Goal: Task Accomplishment & Management: Manage account settings

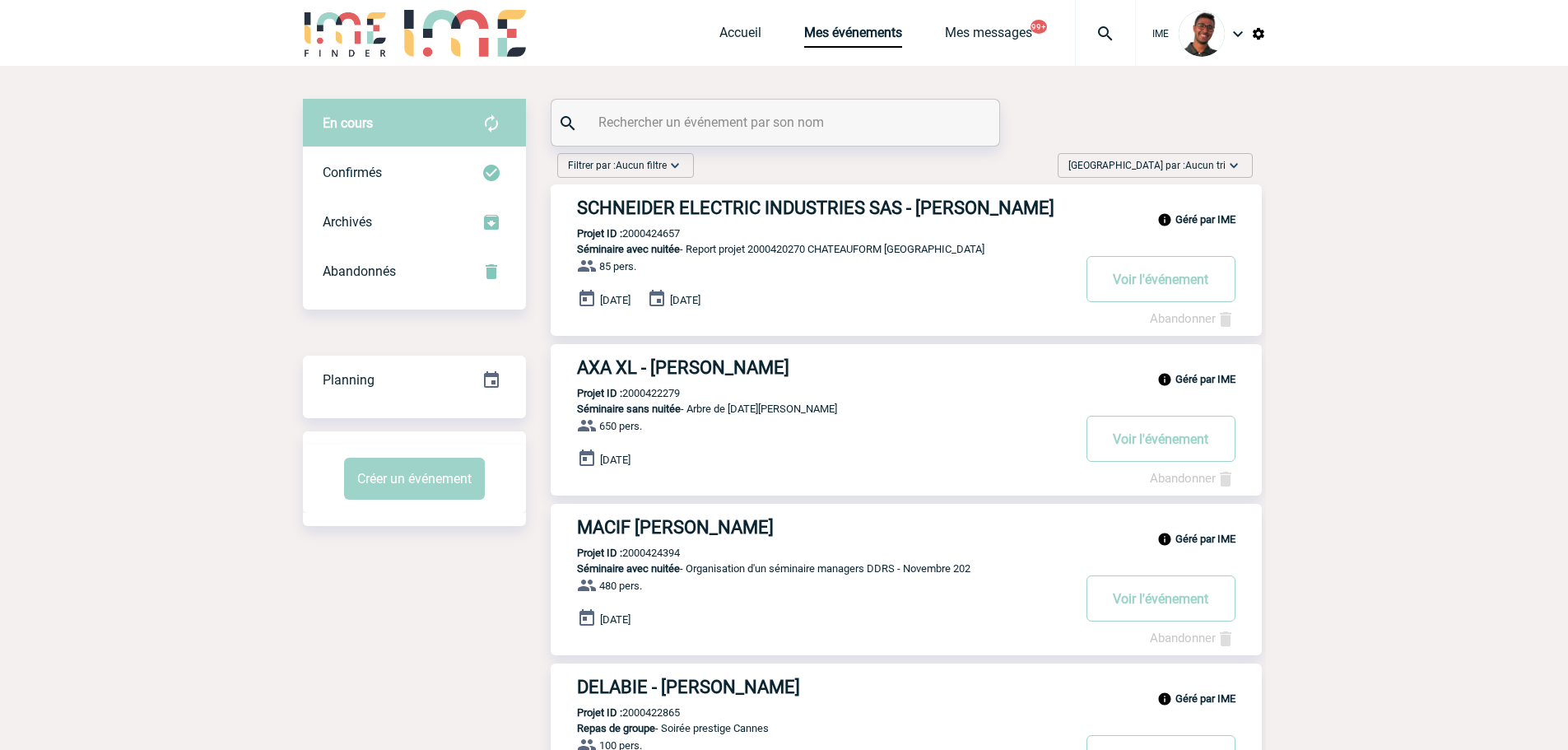
drag, startPoint x: 0, startPoint y: 0, endPoint x: 683, endPoint y: 128, distance: 694.9
click at [683, 128] on input "text" at bounding box center [777, 122] width 366 height 24
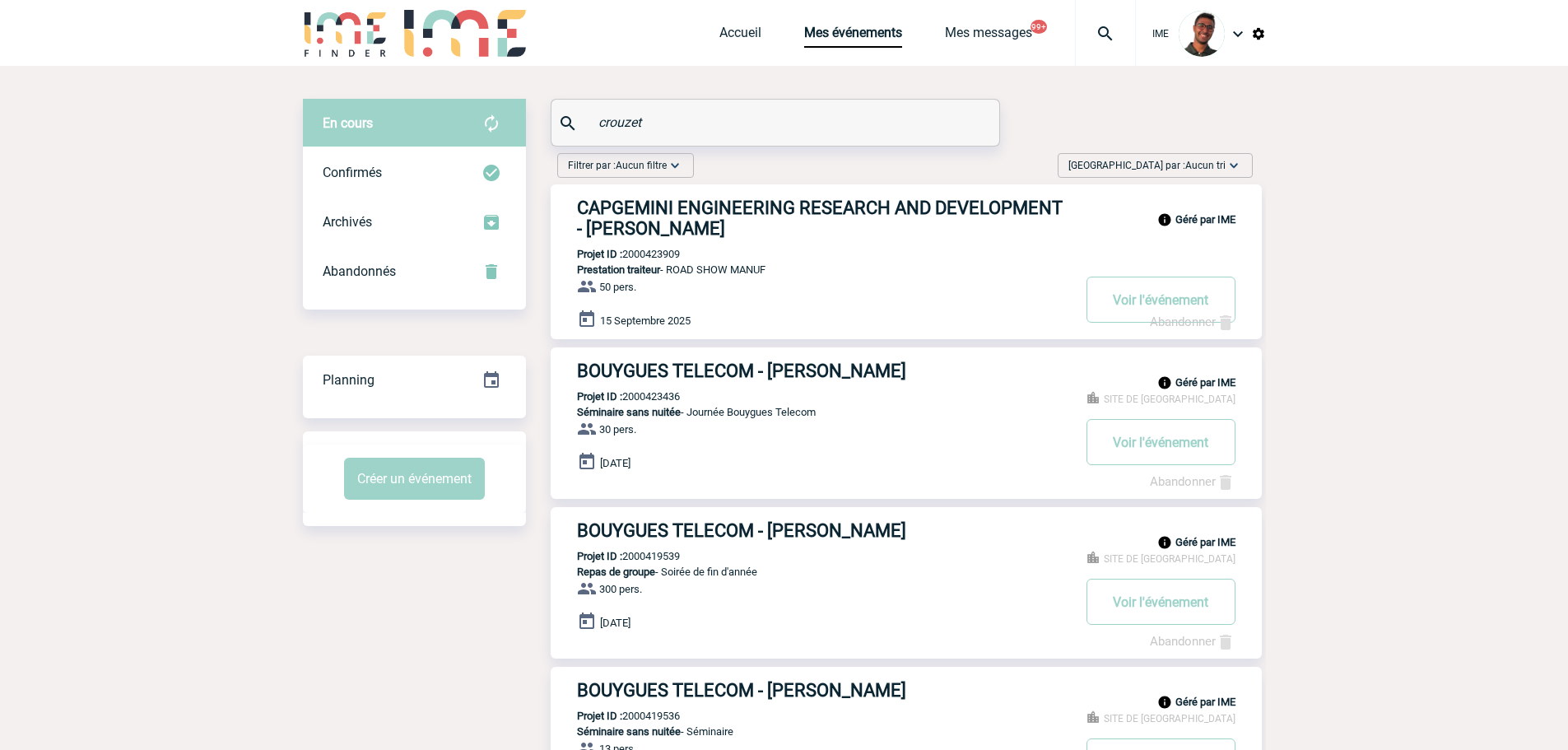
type input "crouzet"
click at [1093, 34] on img at bounding box center [1105, 34] width 59 height 20
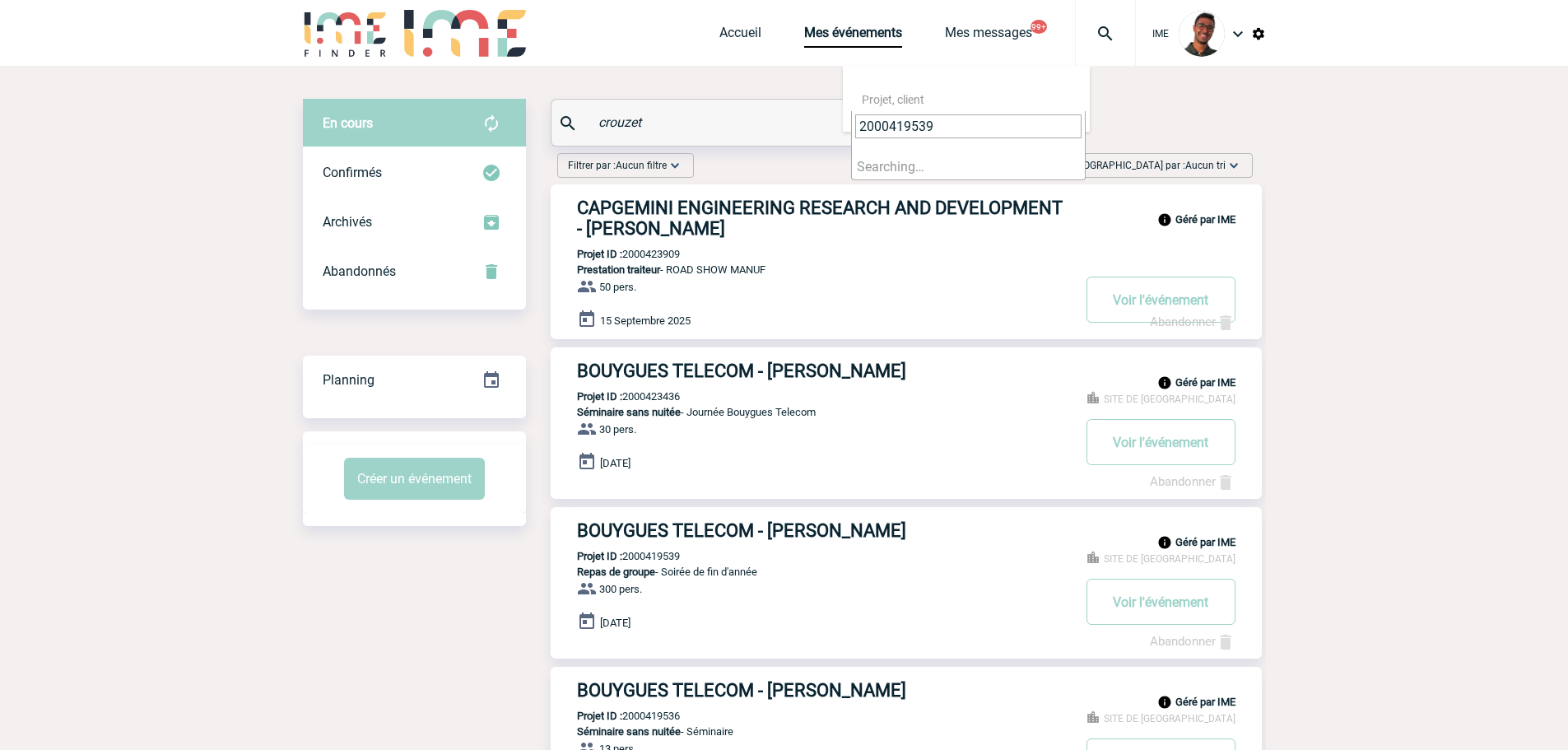
type input "2000419539"
select select "19040"
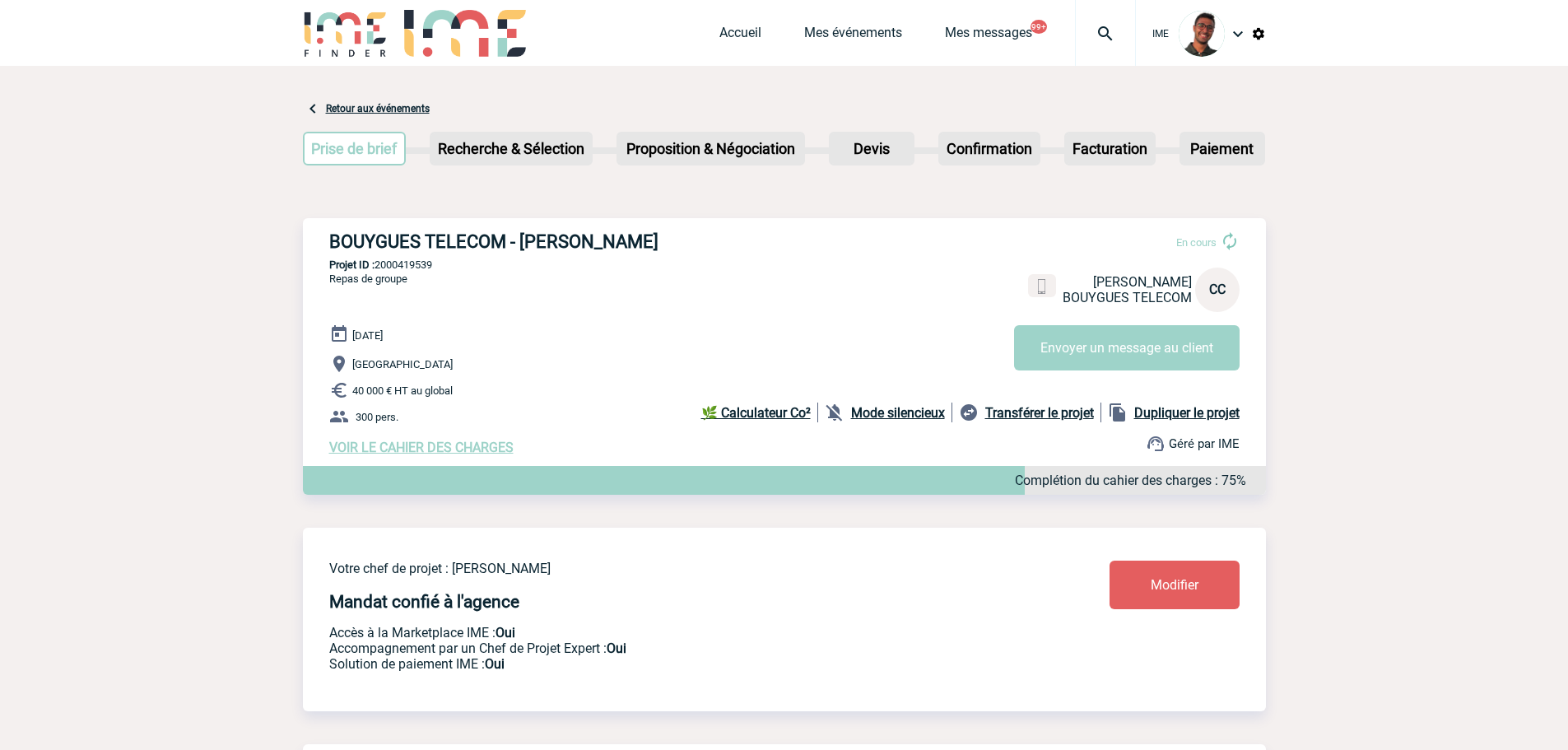
click at [887, 23] on div "Accueil Mes événements Mes messages 99+ Projet, client Projet, client" at bounding box center [928, 33] width 416 height 66
click at [874, 42] on link "Mes événements" at bounding box center [853, 36] width 98 height 23
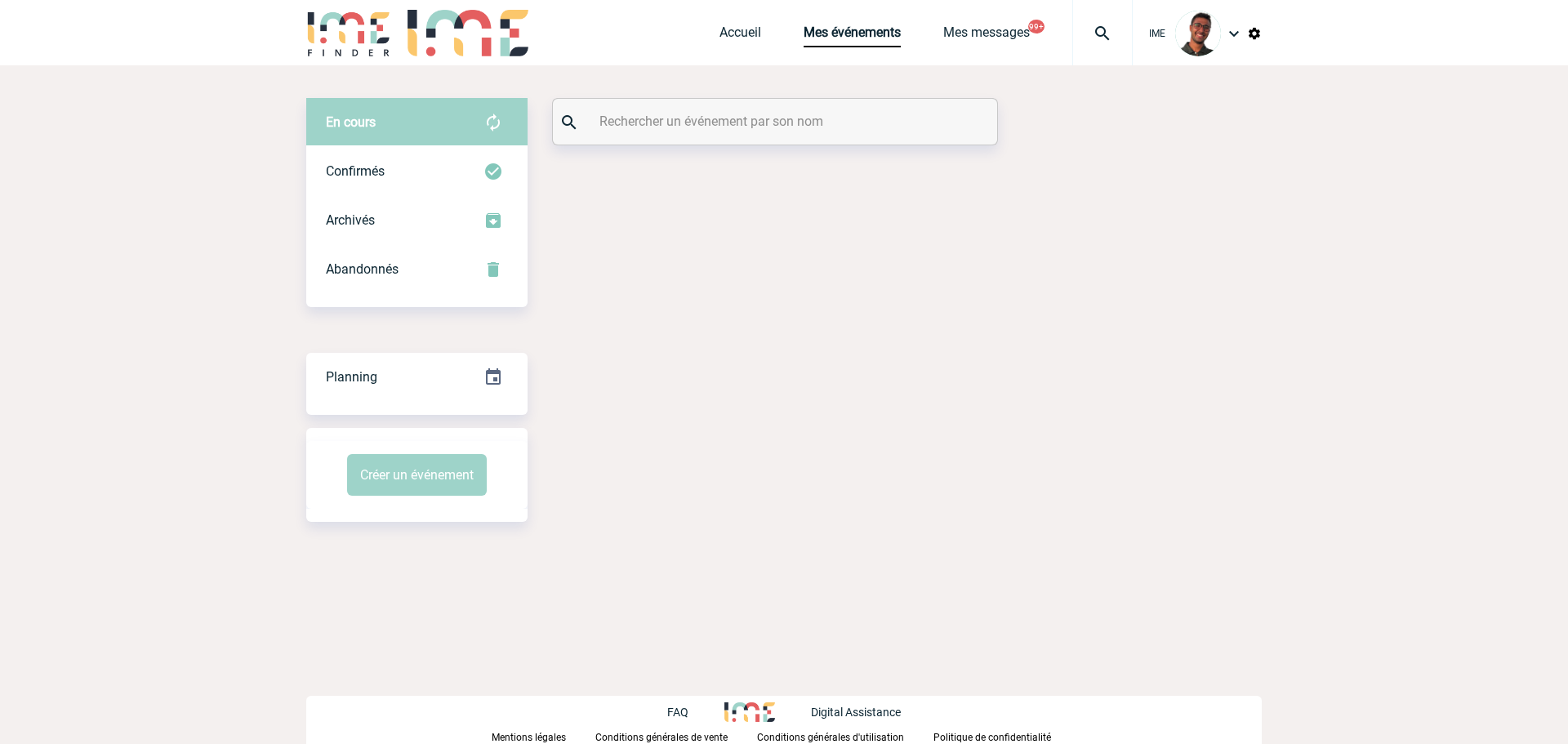
click at [802, 96] on div "En cours En cours Confirmés Archivés Abandonnés En cours Confirmés Archivés Aba…" at bounding box center [784, 310] width 955 height 489
click at [806, 111] on input "text" at bounding box center [777, 121] width 363 height 24
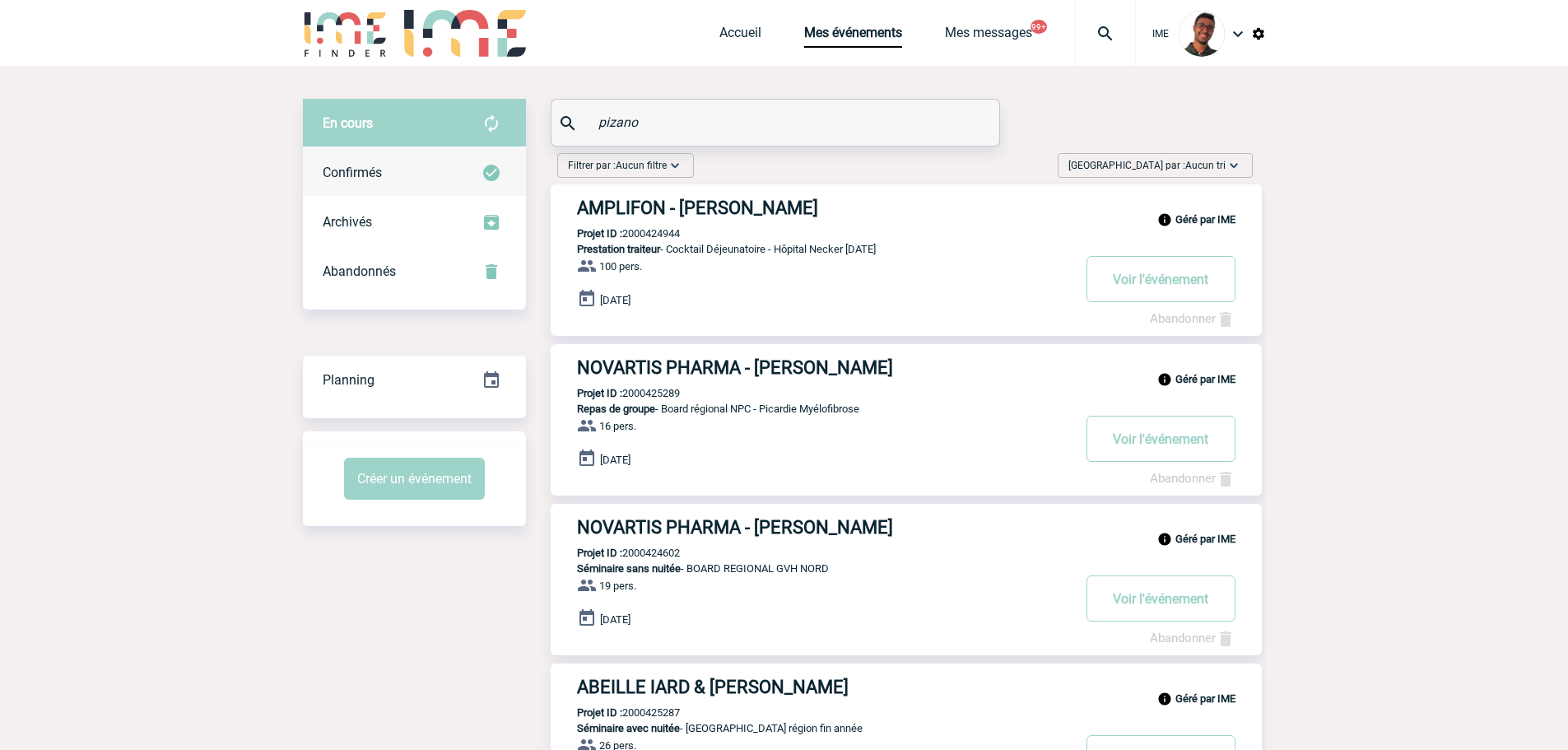
type input "pizano"
click at [505, 154] on div "Confirmés" at bounding box center [413, 172] width 223 height 49
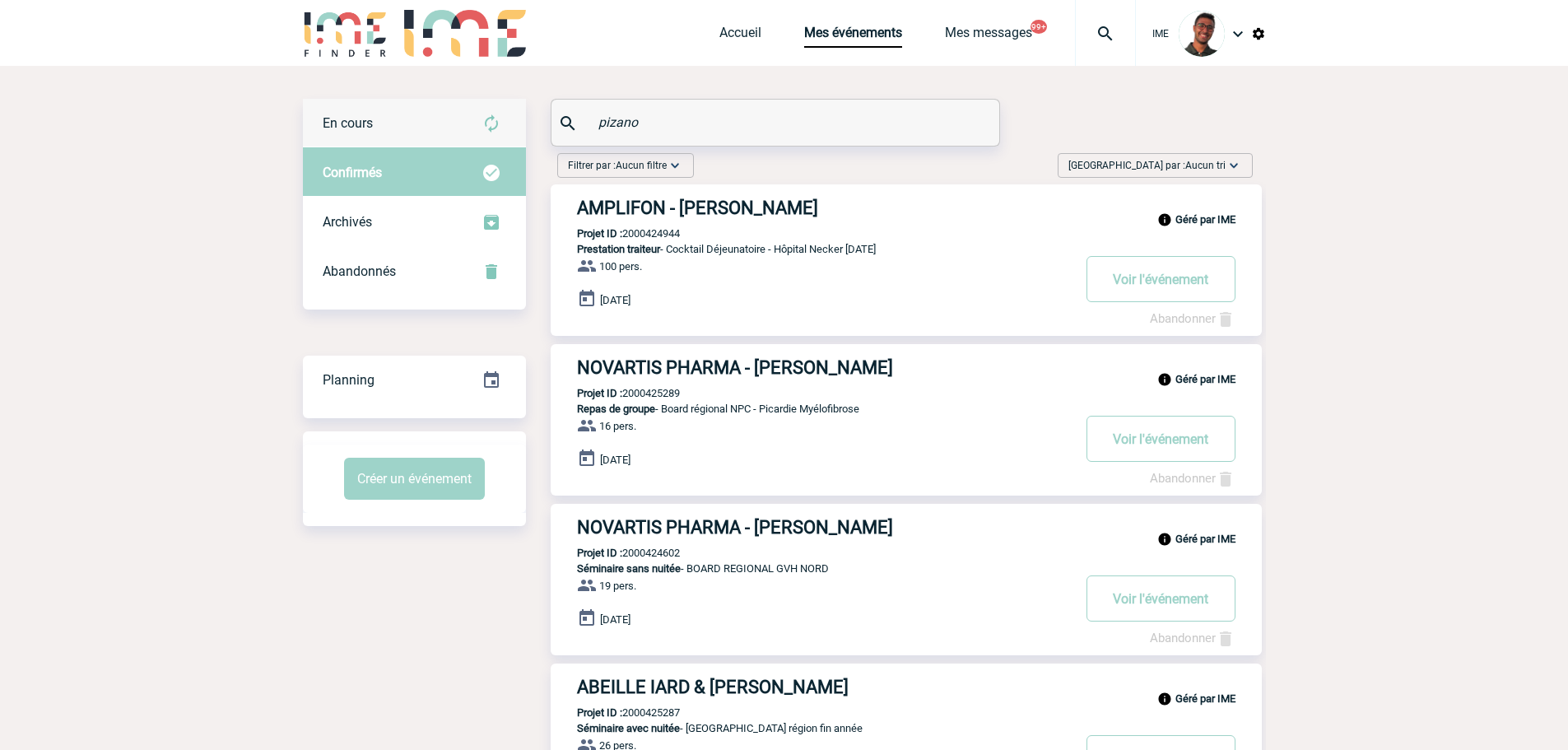
click at [503, 133] on div "En cours" at bounding box center [413, 123] width 223 height 49
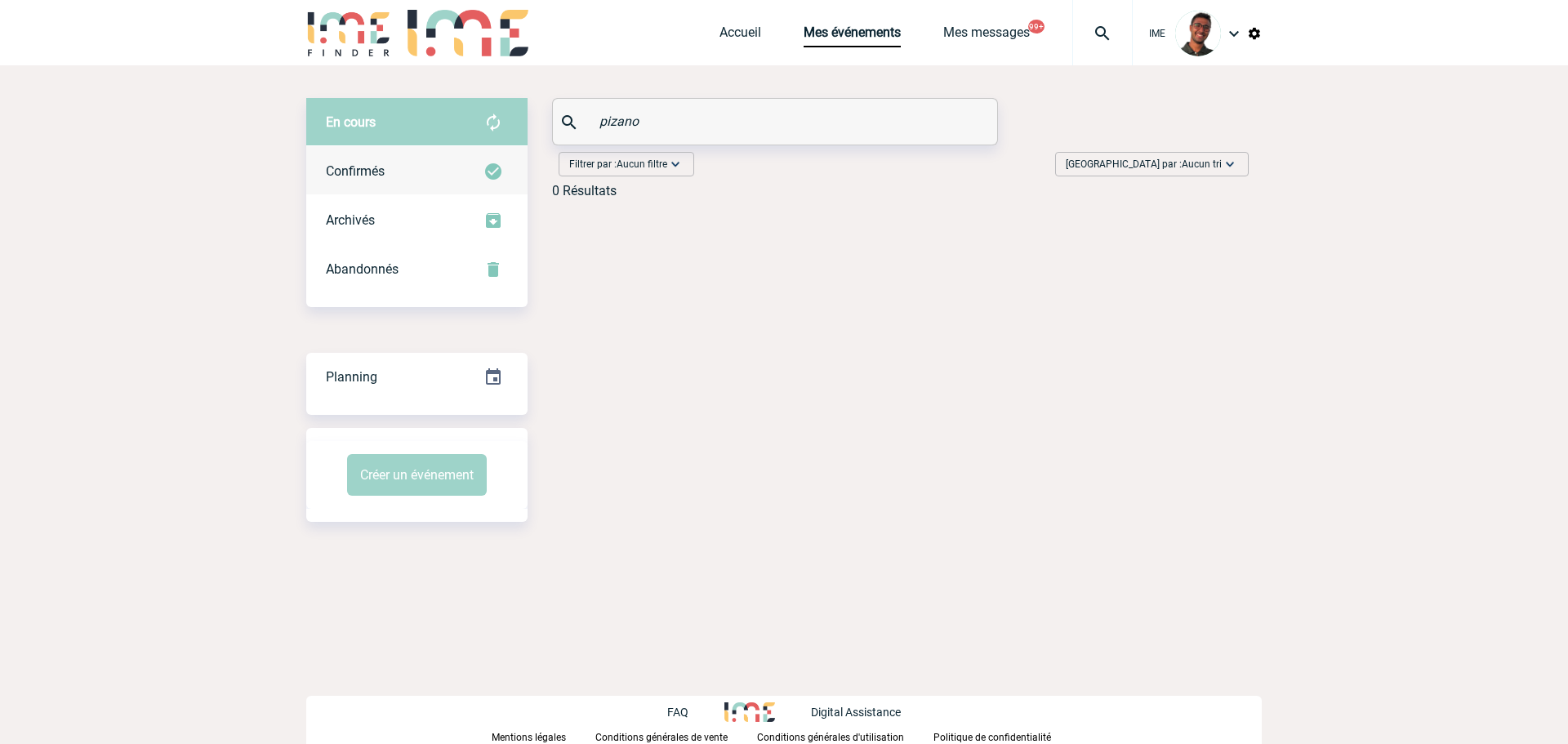
click at [491, 154] on div "Confirmés" at bounding box center [416, 171] width 221 height 49
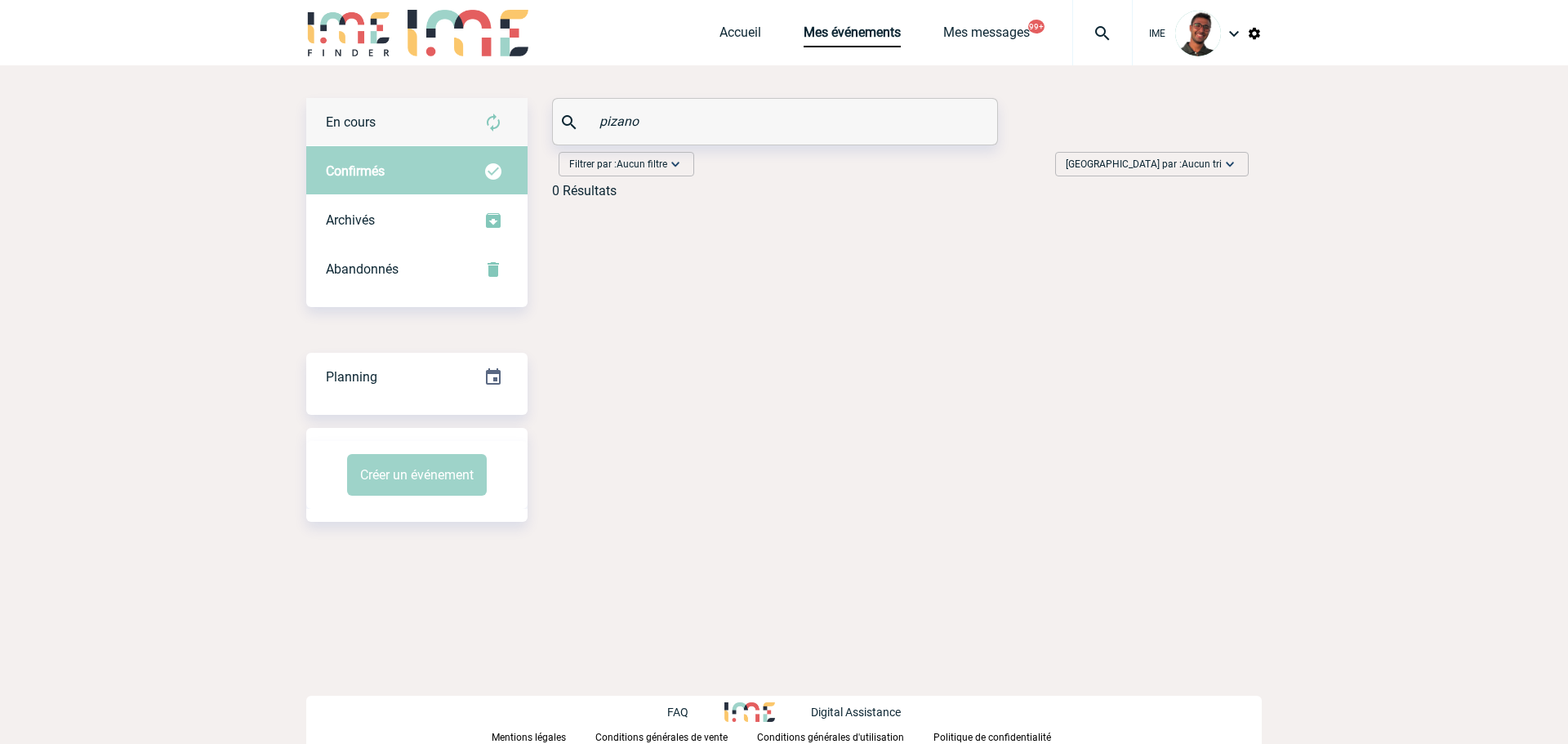
click at [487, 119] on img at bounding box center [493, 122] width 20 height 20
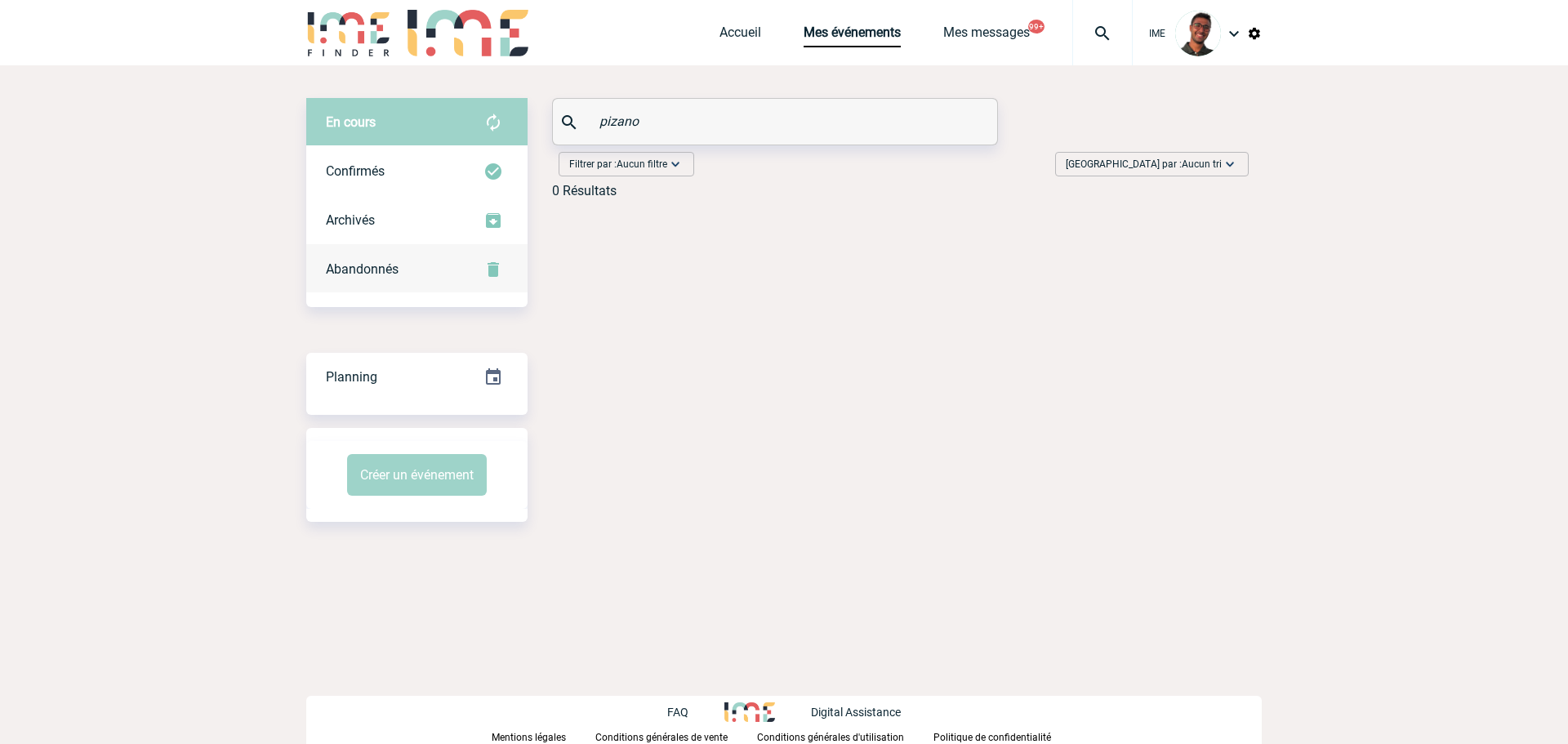
click at [462, 285] on div "Abandonnés" at bounding box center [416, 269] width 221 height 49
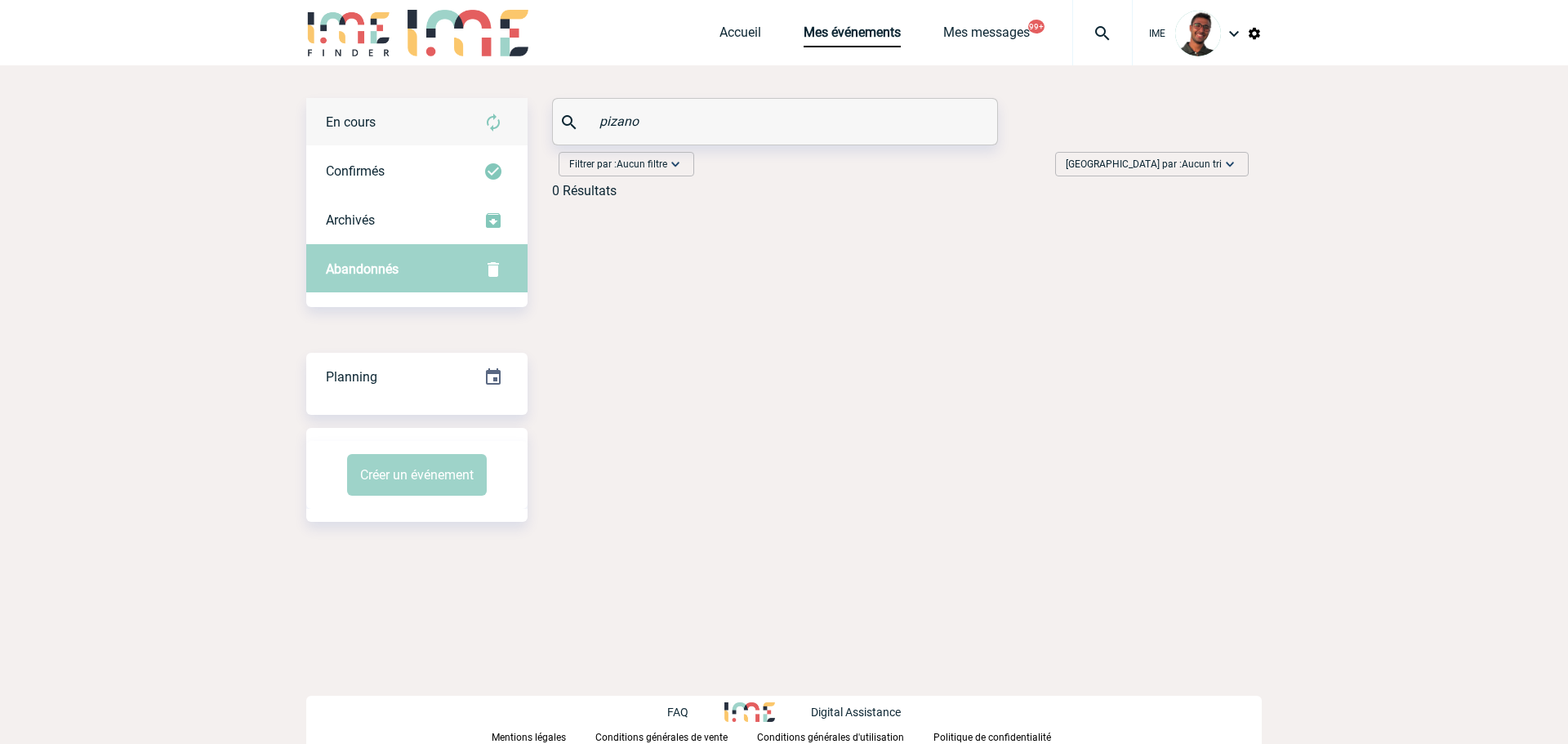
click at [502, 134] on div "En cours" at bounding box center [416, 122] width 221 height 49
